Goal: Information Seeking & Learning: Learn about a topic

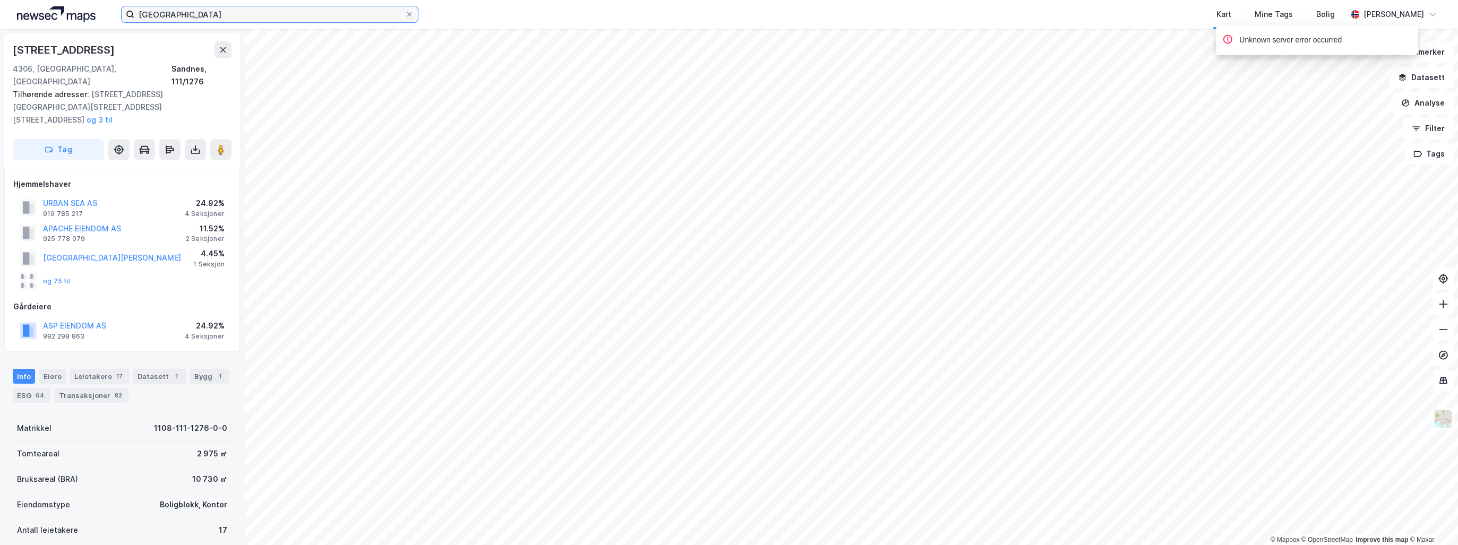
click at [146, 14] on input "[GEOGRAPHIC_DATA]" at bounding box center [269, 14] width 271 height 16
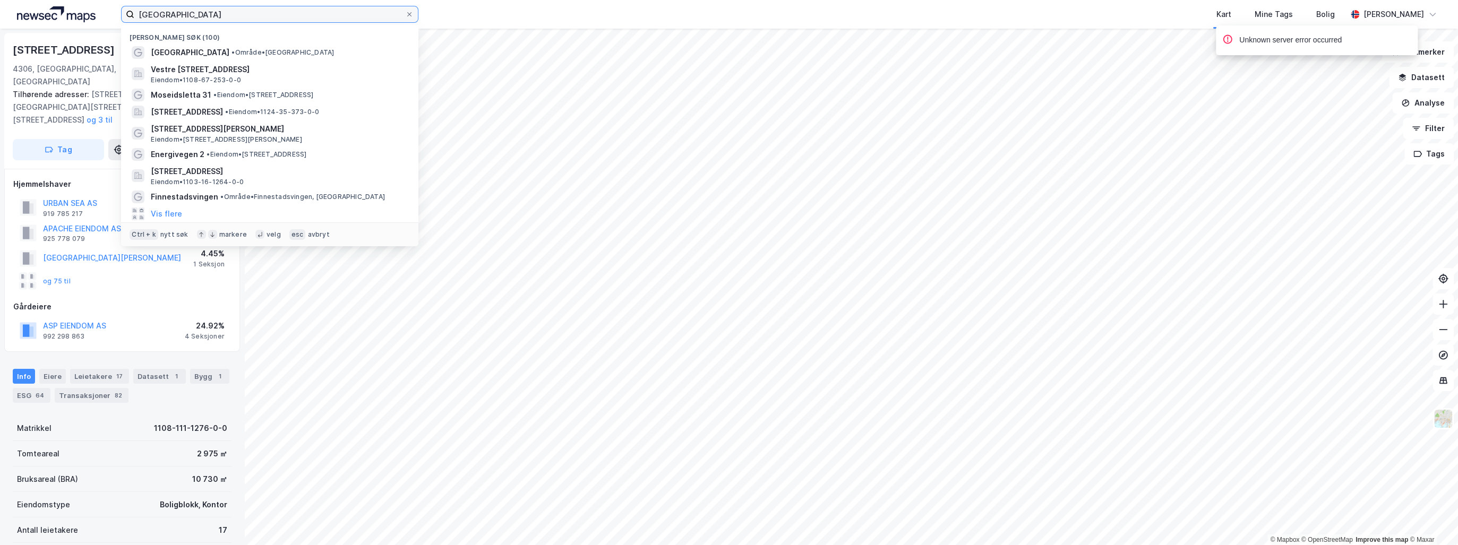
click at [146, 14] on input "[GEOGRAPHIC_DATA]" at bounding box center [269, 14] width 271 height 16
paste input "Nedre Stokkavei 148"
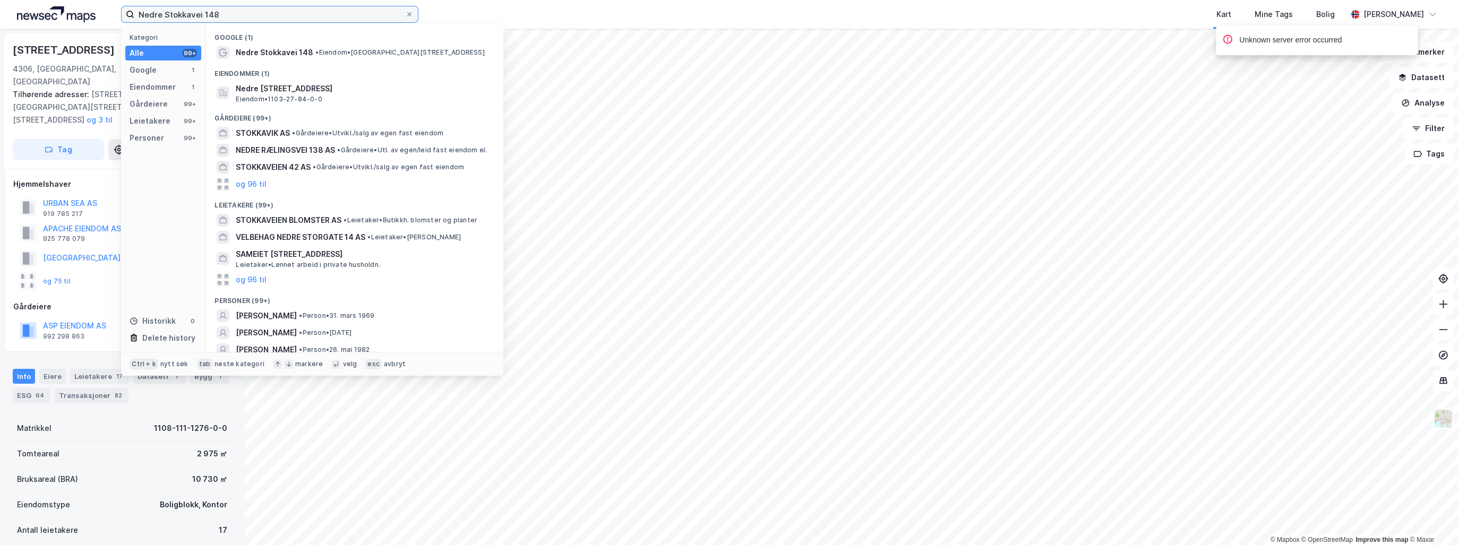
type input "Nedre Stokkavei 148"
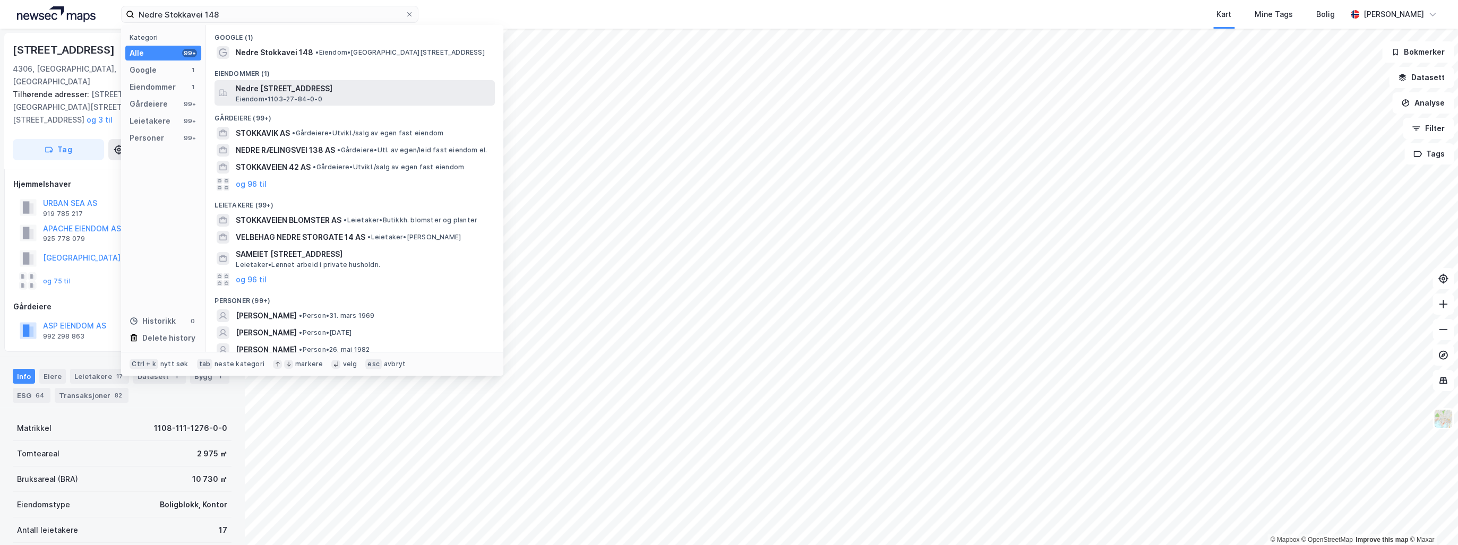
click at [276, 96] on span "Eiendom • 1103-27-84-0-0" at bounding box center [279, 99] width 86 height 8
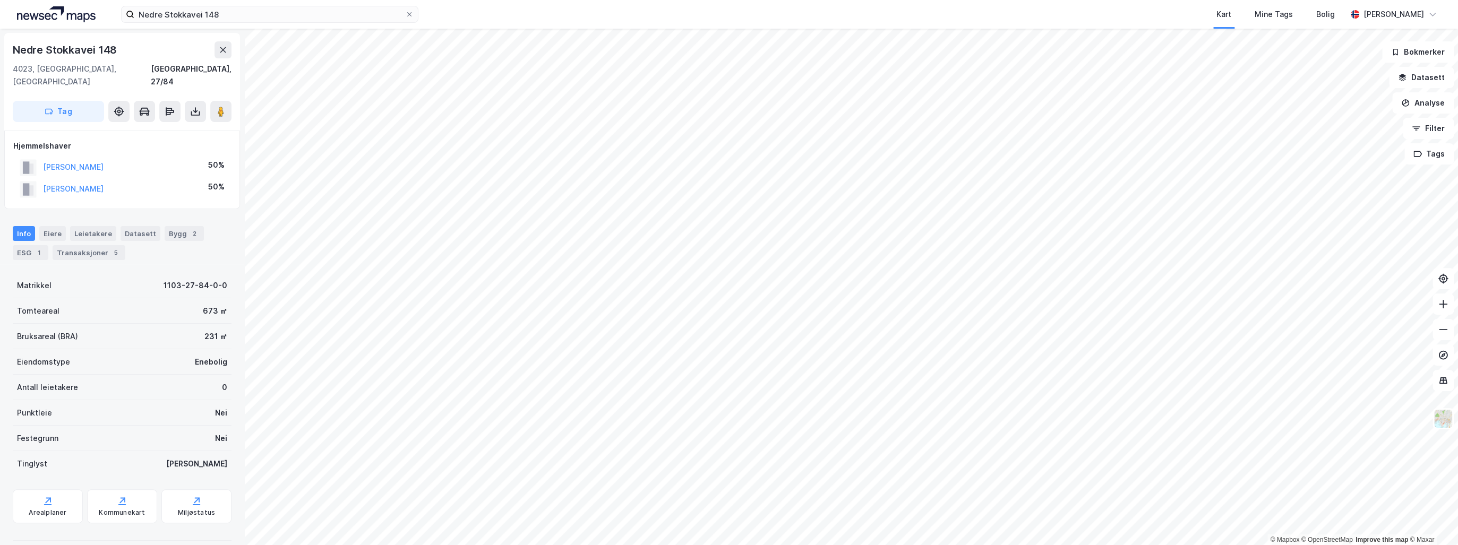
click at [877, 7] on div "Nedre Stokkavei 148 Kart Mine Tags Bolig [PERSON_NAME] © Mapbox © OpenStreetMap…" at bounding box center [729, 272] width 1458 height 545
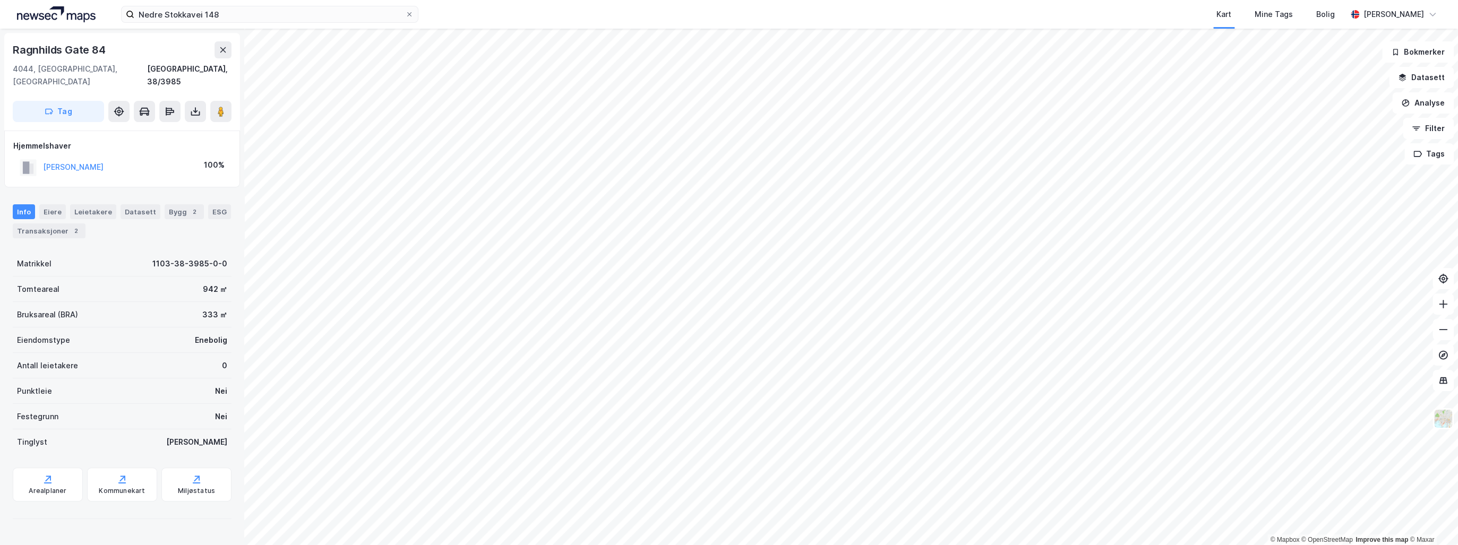
click at [561, 23] on div "Nedre Stokkavei 148 Kart Mine Tags Bolig [PERSON_NAME] © Mapbox © OpenStreetMap…" at bounding box center [729, 272] width 1458 height 545
